Goal: Complete application form

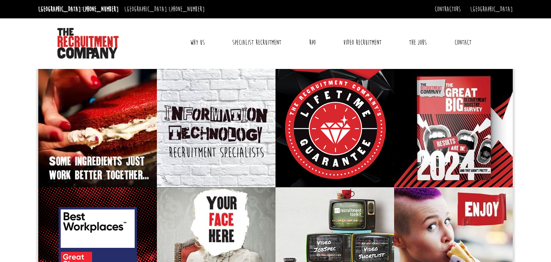
click at [453, 47] on link "Contact" at bounding box center [463, 42] width 28 height 19
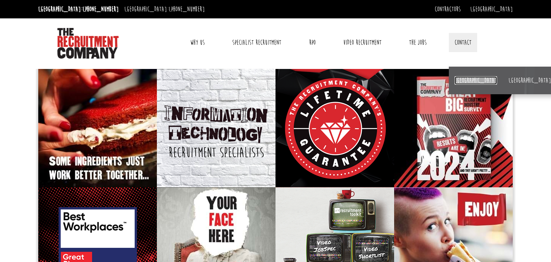
click at [460, 81] on link "[GEOGRAPHIC_DATA]" at bounding box center [475, 80] width 42 height 8
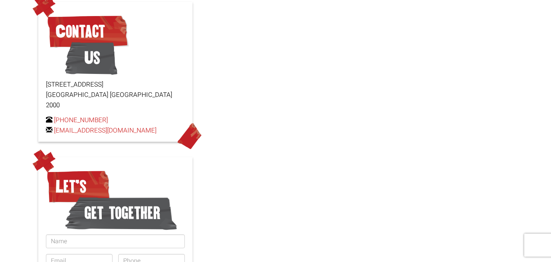
scroll to position [85, 0]
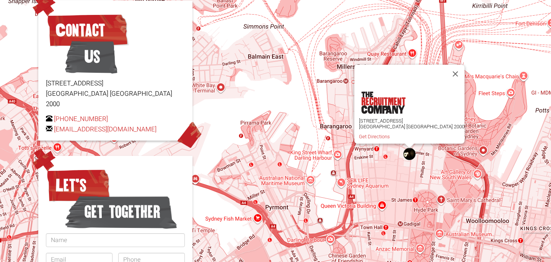
drag, startPoint x: 90, startPoint y: 109, endPoint x: 51, endPoint y: 122, distance: 41.0
click at [51, 122] on p "[PHONE_NUMBER] [EMAIL_ADDRESS][DOMAIN_NAME]" at bounding box center [115, 124] width 139 height 21
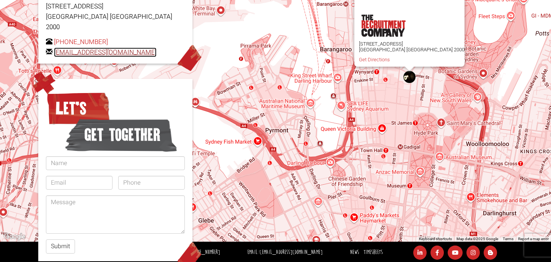
scroll to position [158, 0]
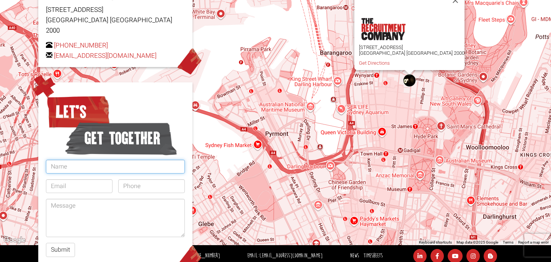
click at [94, 161] on input "text" at bounding box center [115, 167] width 139 height 14
type input "[PERSON_NAME]"
type input "[EMAIL_ADDRESS][DOMAIN_NAME]"
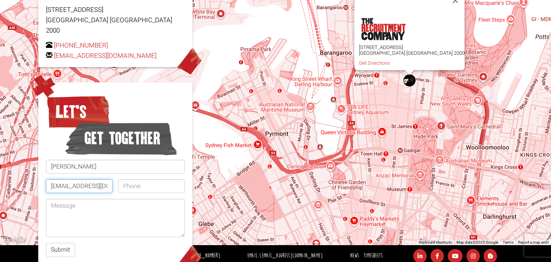
type input "0493326235"
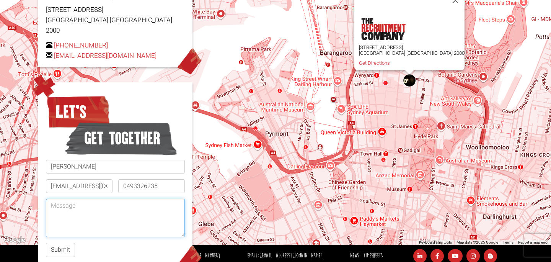
click at [115, 199] on textarea at bounding box center [115, 218] width 139 height 38
paste textarea "Hi, I am interested in finding a job in [GEOGRAPHIC_DATA] within the field of M…"
type textarea "Hi, I am interested in finding a job in [GEOGRAPHIC_DATA] within the field of M…"
